Goal: Task Accomplishment & Management: Use online tool/utility

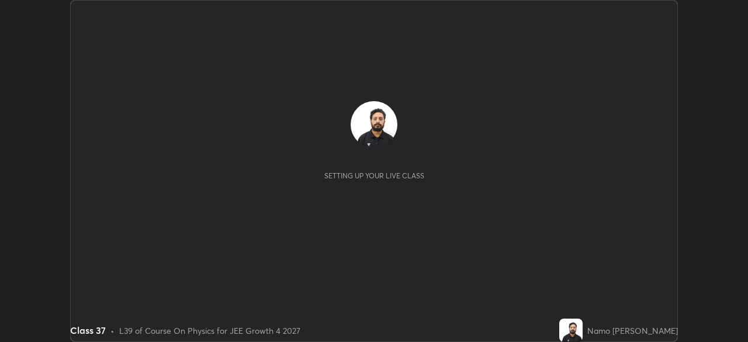
scroll to position [342, 748]
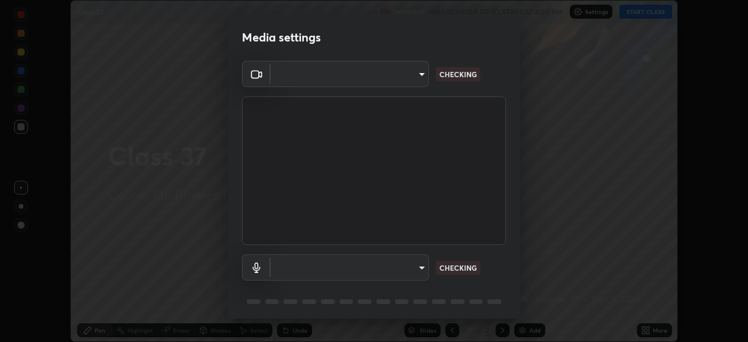
type input "6de8c8c8c69a591e8c739c30eda71f68b62f532a13bcefb910f5f36625bfec2e"
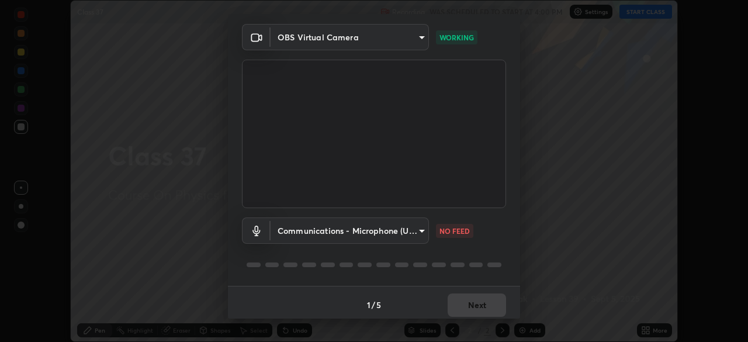
scroll to position [41, 0]
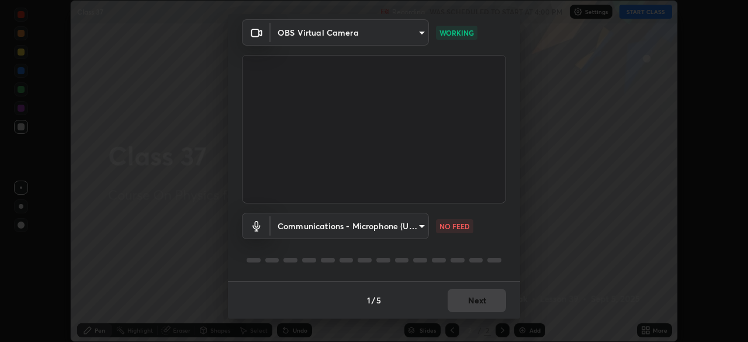
click at [424, 227] on body "Erase all Class 37 Recording WAS SCHEDULED TO START AT 4:00 PM Settings START C…" at bounding box center [374, 171] width 748 height 342
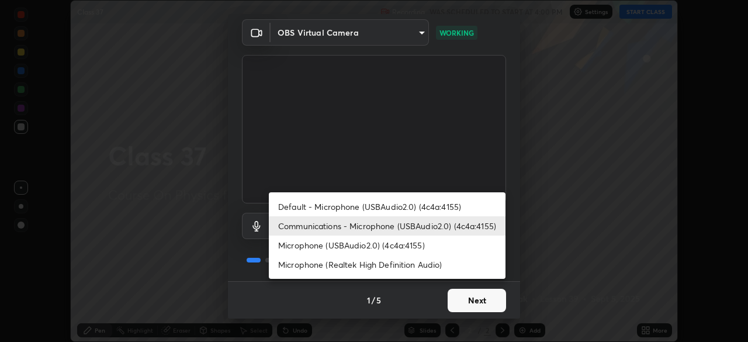
click at [427, 209] on li "Default - Microphone (USBAudio2.0) (4c4a:4155)" at bounding box center [387, 206] width 237 height 19
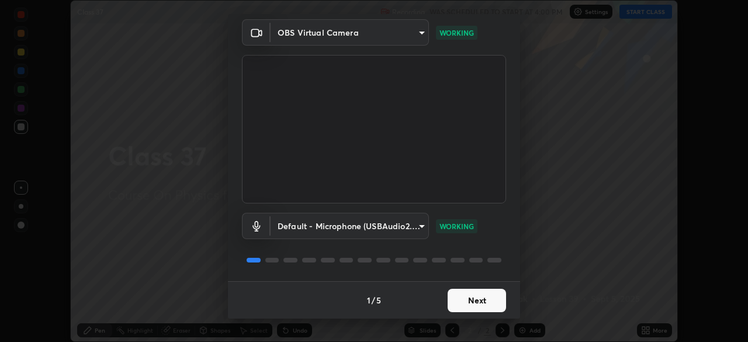
type input "default"
click at [485, 305] on div "1 / 5 Next" at bounding box center [374, 299] width 292 height 37
click at [491, 302] on div "1 / 5 Next" at bounding box center [374, 299] width 292 height 37
click at [420, 227] on body "Erase all Class 37 Recording WAS SCHEDULED TO START AT 4:00 PM Settings START C…" at bounding box center [374, 171] width 748 height 342
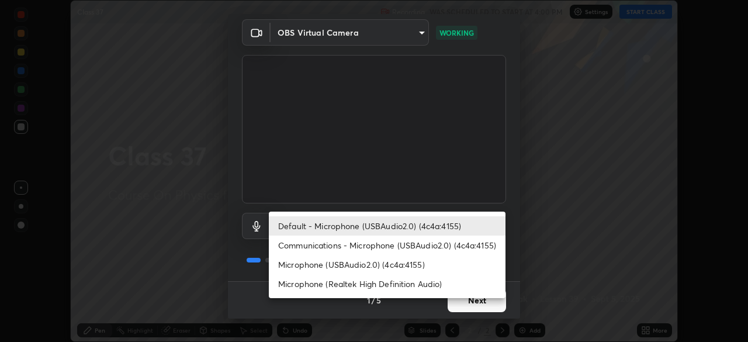
click at [479, 226] on li "Default - Microphone (USBAudio2.0) (4c4a:4155)" at bounding box center [387, 225] width 237 height 19
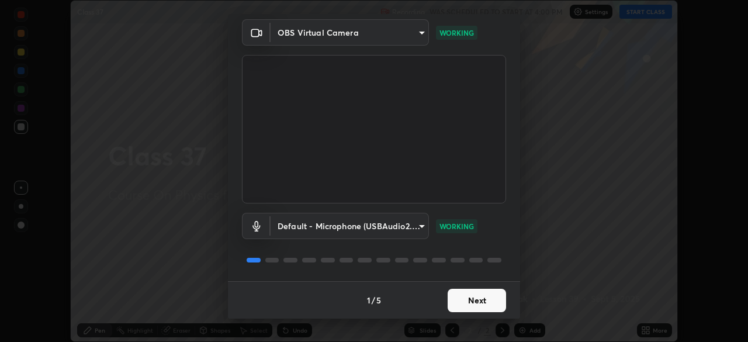
click at [486, 302] on button "Next" at bounding box center [477, 300] width 58 height 23
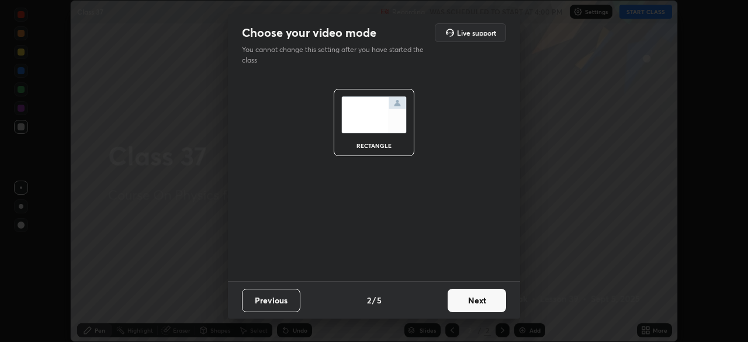
scroll to position [0, 0]
click at [495, 302] on button "Next" at bounding box center [477, 300] width 58 height 23
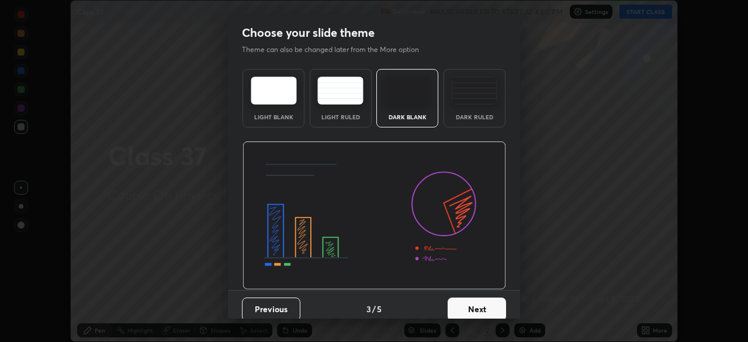
click at [502, 304] on button "Next" at bounding box center [477, 308] width 58 height 23
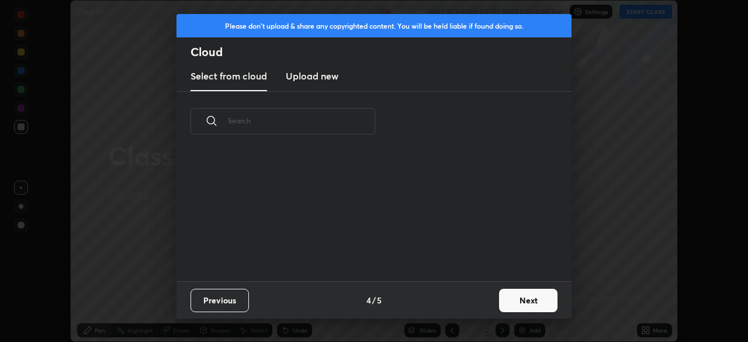
click at [521, 303] on button "Next" at bounding box center [528, 300] width 58 height 23
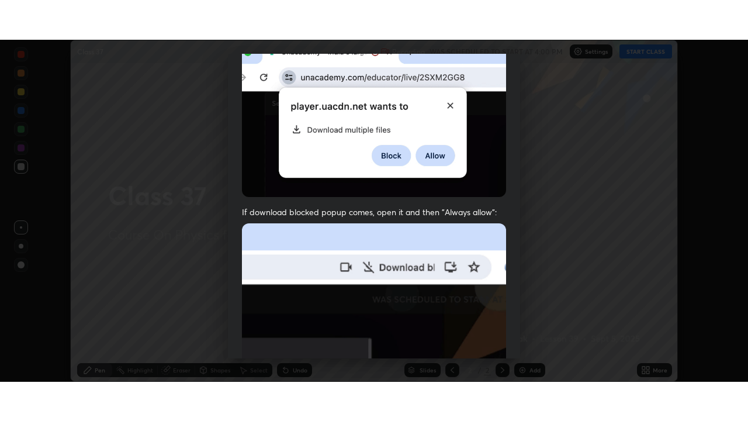
scroll to position [280, 0]
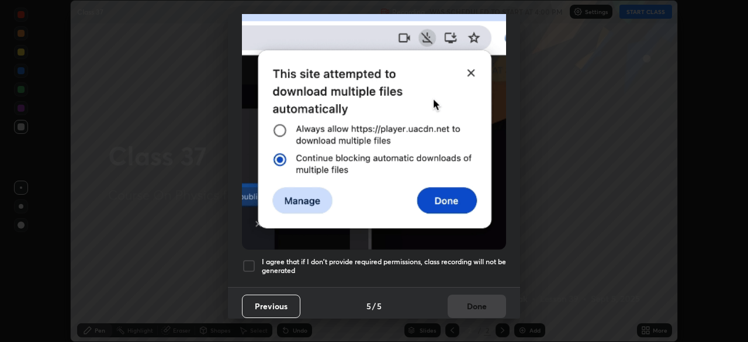
click at [252, 262] on div at bounding box center [249, 266] width 14 height 14
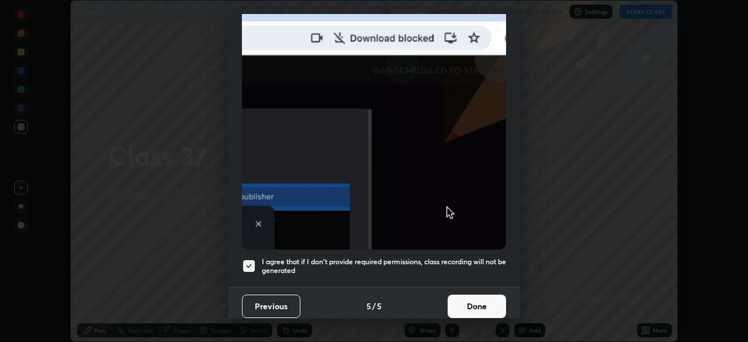
click at [468, 300] on button "Done" at bounding box center [477, 306] width 58 height 23
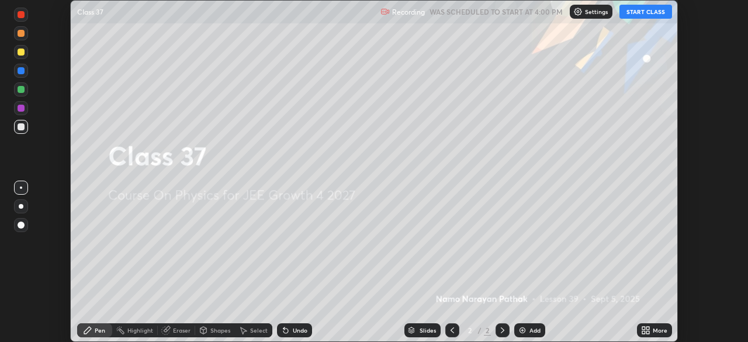
click at [642, 12] on button "START CLASS" at bounding box center [646, 12] width 53 height 14
click at [530, 331] on div "Add" at bounding box center [535, 330] width 11 height 6
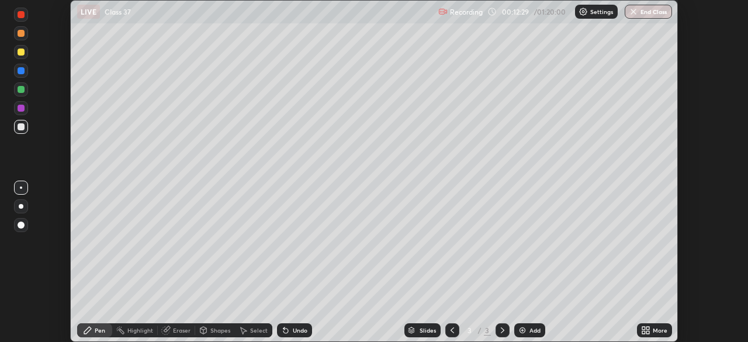
click at [647, 334] on icon at bounding box center [647, 332] width 3 height 3
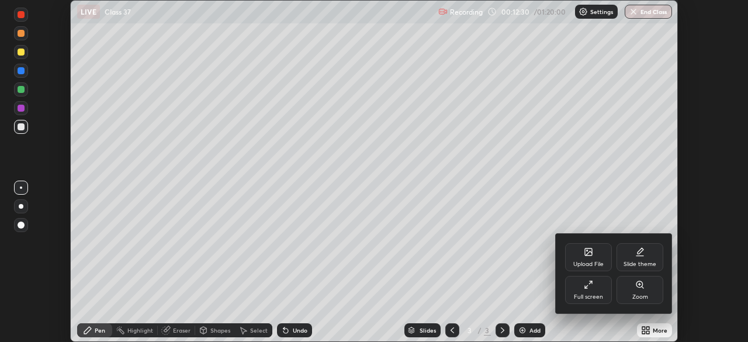
click at [596, 294] on div "Full screen" at bounding box center [588, 297] width 29 height 6
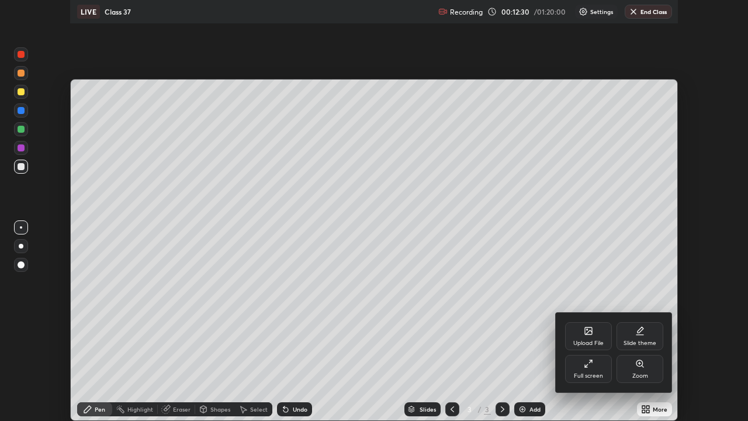
scroll to position [421, 748]
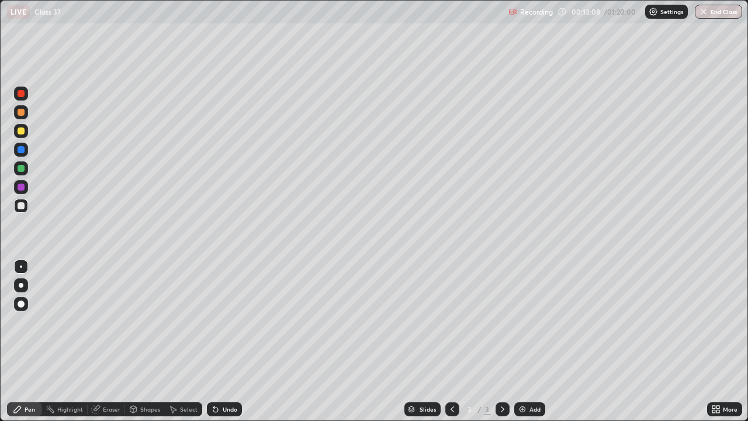
click at [20, 112] on div at bounding box center [21, 112] width 7 height 7
click at [524, 341] on img at bounding box center [522, 408] width 9 height 9
click at [24, 151] on div at bounding box center [21, 149] width 7 height 7
click at [25, 192] on div at bounding box center [21, 187] width 14 height 14
click at [520, 341] on img at bounding box center [522, 408] width 9 height 9
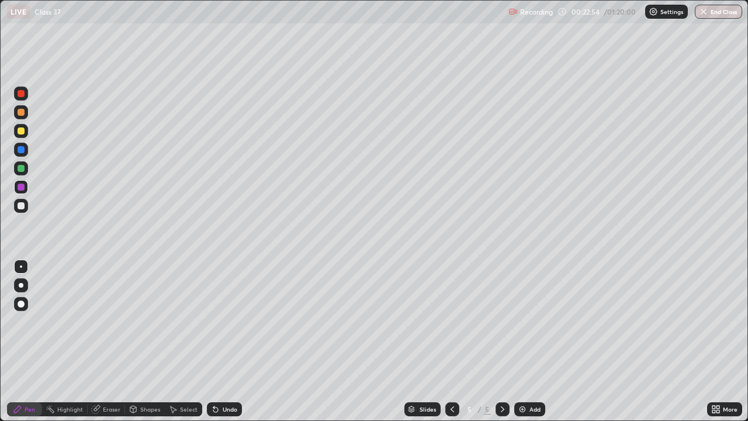
click at [18, 168] on div at bounding box center [21, 168] width 7 height 7
click at [113, 341] on div "Eraser" at bounding box center [112, 409] width 18 height 6
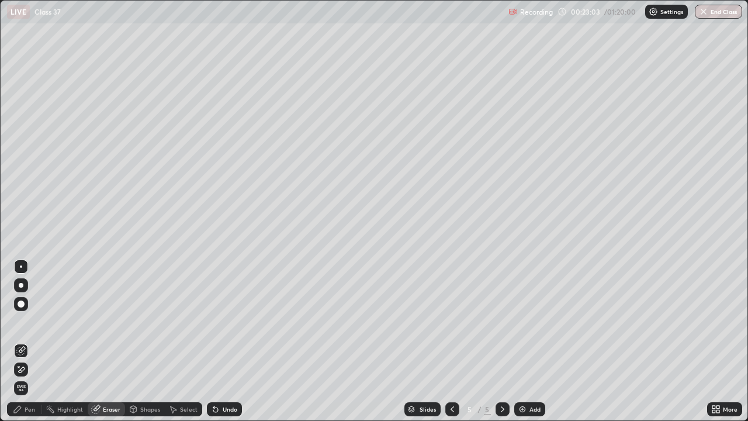
click at [32, 341] on div "Pen" at bounding box center [30, 409] width 11 height 6
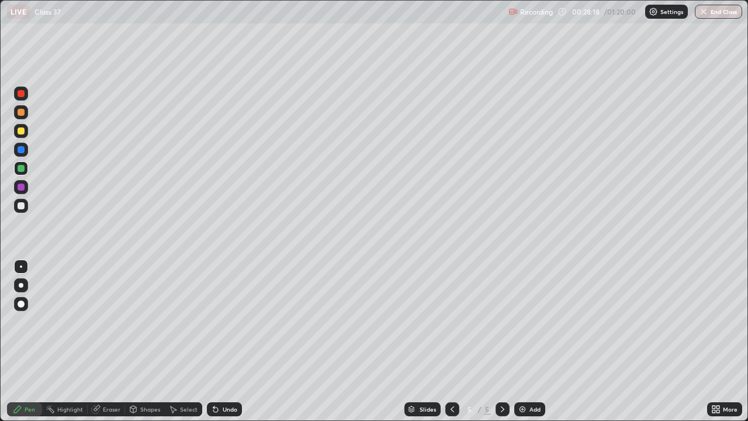
click at [20, 113] on div at bounding box center [21, 112] width 7 height 7
click at [521, 341] on img at bounding box center [522, 408] width 9 height 9
click at [27, 167] on div at bounding box center [21, 168] width 14 height 14
click at [26, 154] on div at bounding box center [21, 150] width 14 height 14
click at [520, 341] on img at bounding box center [522, 408] width 9 height 9
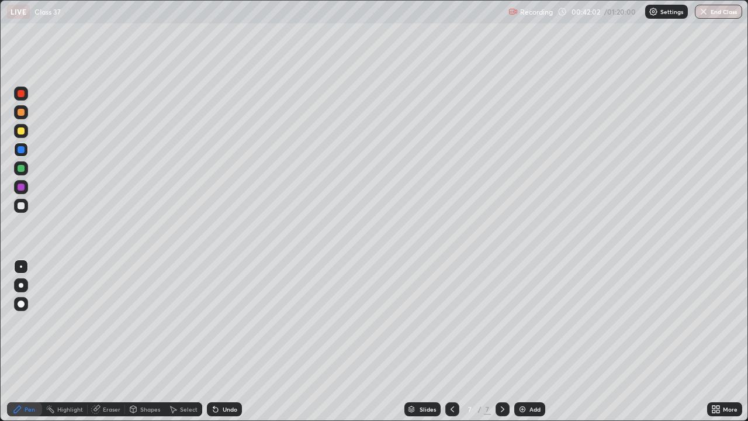
click at [21, 186] on div at bounding box center [21, 187] width 7 height 7
click at [112, 341] on div "Eraser" at bounding box center [112, 409] width 18 height 6
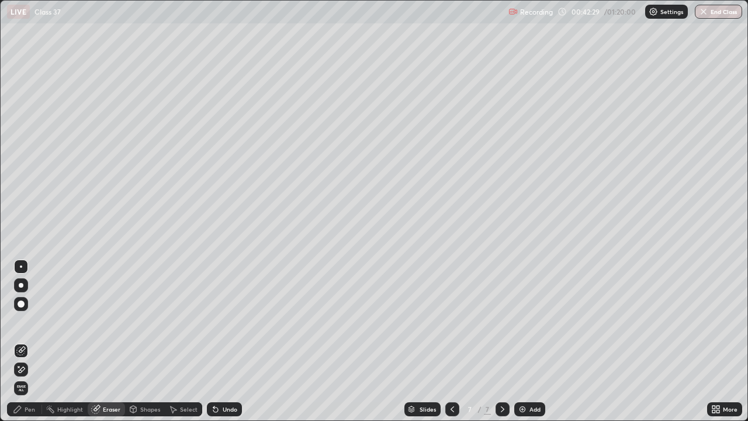
click at [36, 341] on div "Pen" at bounding box center [24, 409] width 35 height 14
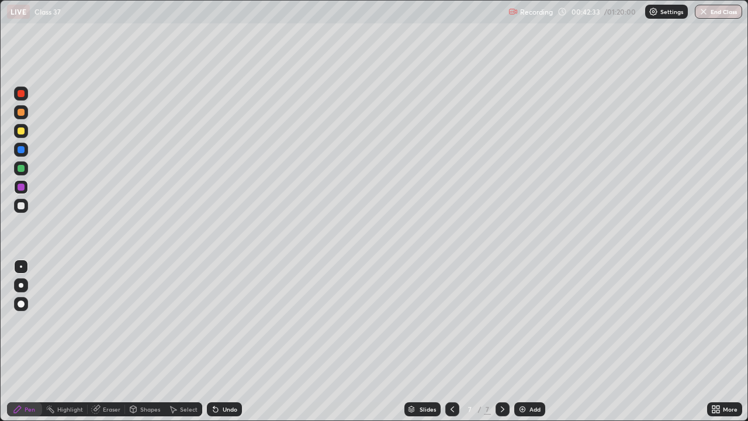
click at [23, 111] on div at bounding box center [21, 112] width 7 height 7
click at [26, 172] on div at bounding box center [21, 168] width 14 height 14
click at [25, 174] on div at bounding box center [21, 168] width 14 height 14
click at [521, 341] on img at bounding box center [522, 408] width 9 height 9
click at [19, 112] on div at bounding box center [21, 112] width 7 height 7
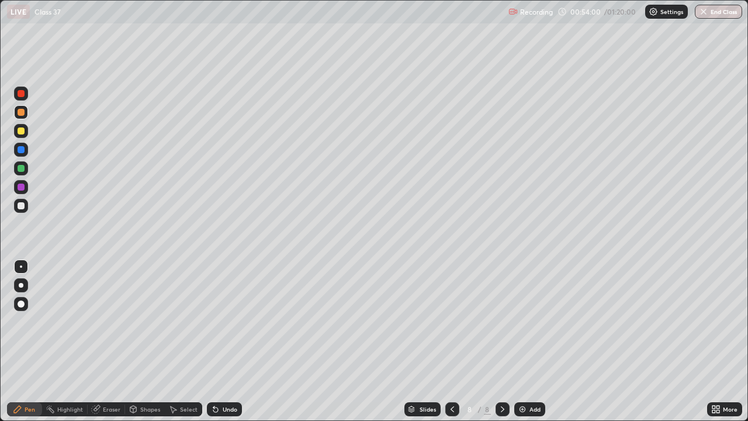
click at [21, 186] on div at bounding box center [21, 187] width 7 height 7
click at [23, 167] on div at bounding box center [21, 168] width 7 height 7
click at [23, 150] on div at bounding box center [21, 149] width 7 height 7
click at [19, 171] on div at bounding box center [21, 168] width 7 height 7
click at [120, 341] on div "Eraser" at bounding box center [106, 409] width 37 height 14
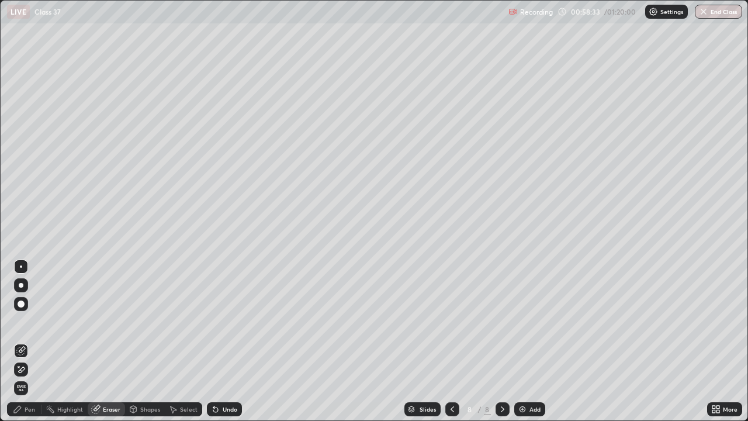
click at [34, 341] on div "Pen" at bounding box center [30, 409] width 11 height 6
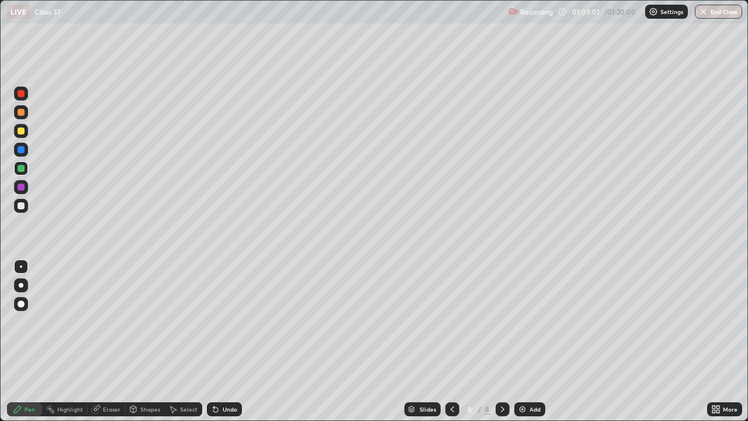
click at [521, 341] on img at bounding box center [522, 408] width 9 height 9
click at [583, 333] on button "Undo" at bounding box center [599, 328] width 34 height 14
click at [719, 15] on button "End Class" at bounding box center [718, 12] width 47 height 14
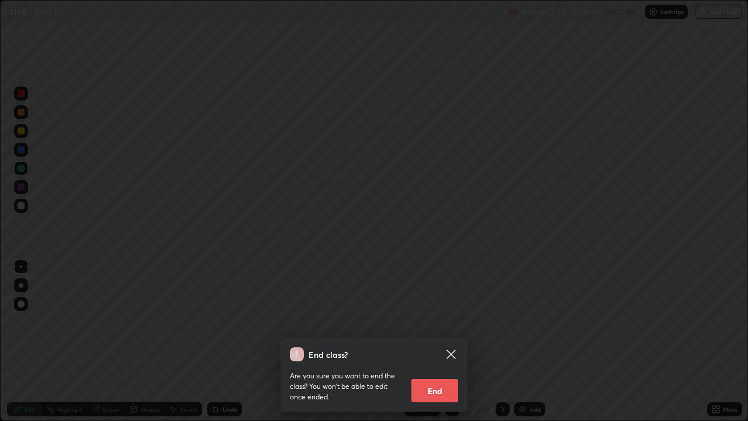
click at [452, 341] on button "End" at bounding box center [434, 390] width 47 height 23
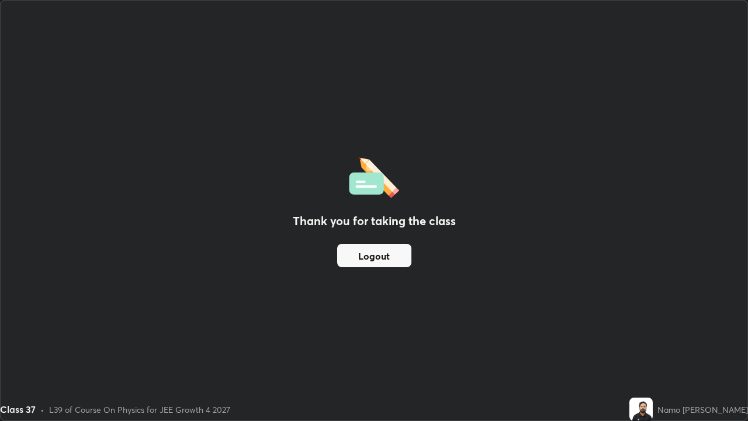
click at [402, 262] on button "Logout" at bounding box center [374, 255] width 74 height 23
